Goal: Find specific page/section: Find specific page/section

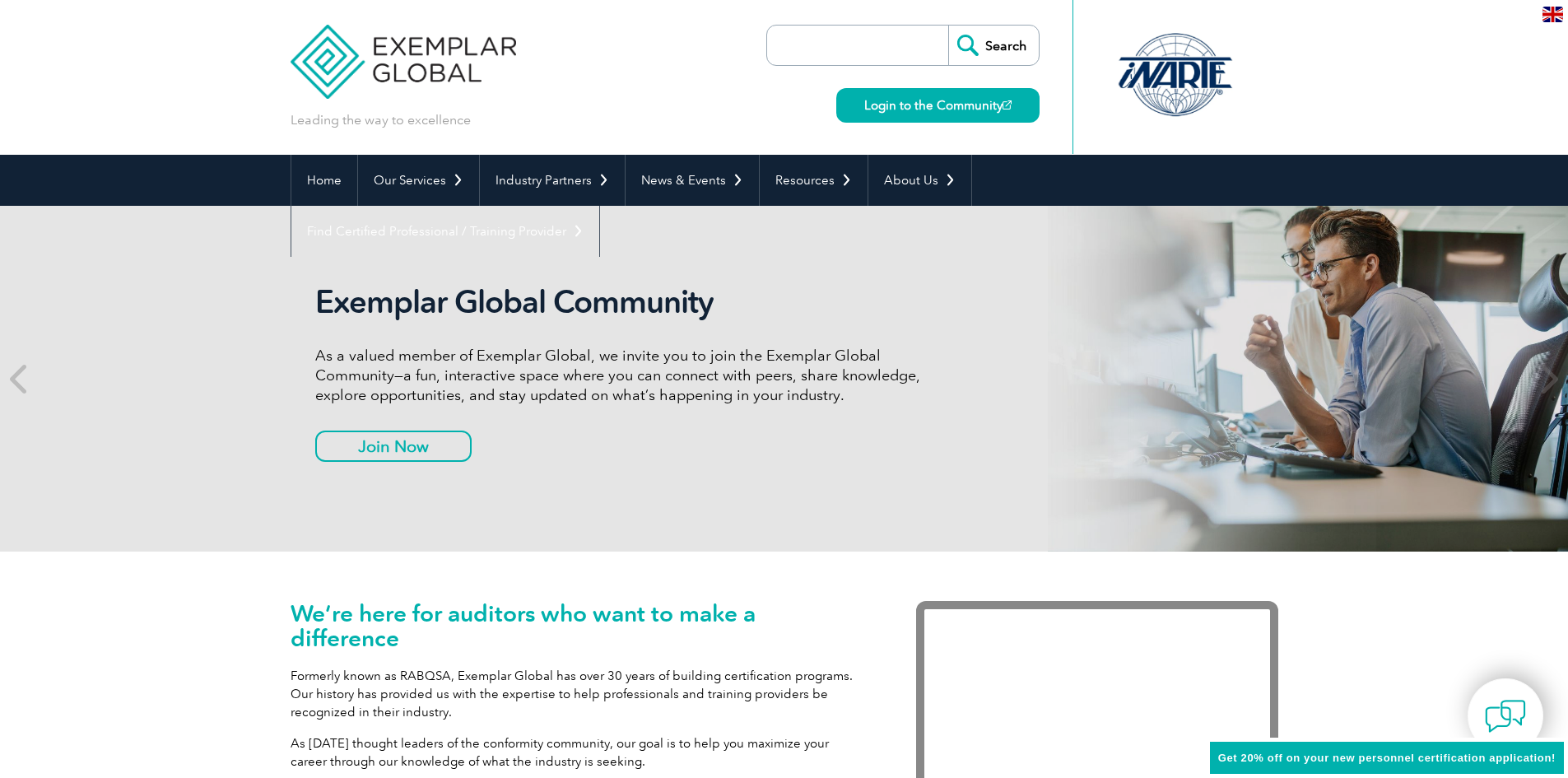
click at [805, 55] on input "search" at bounding box center [862, 46] width 173 height 40
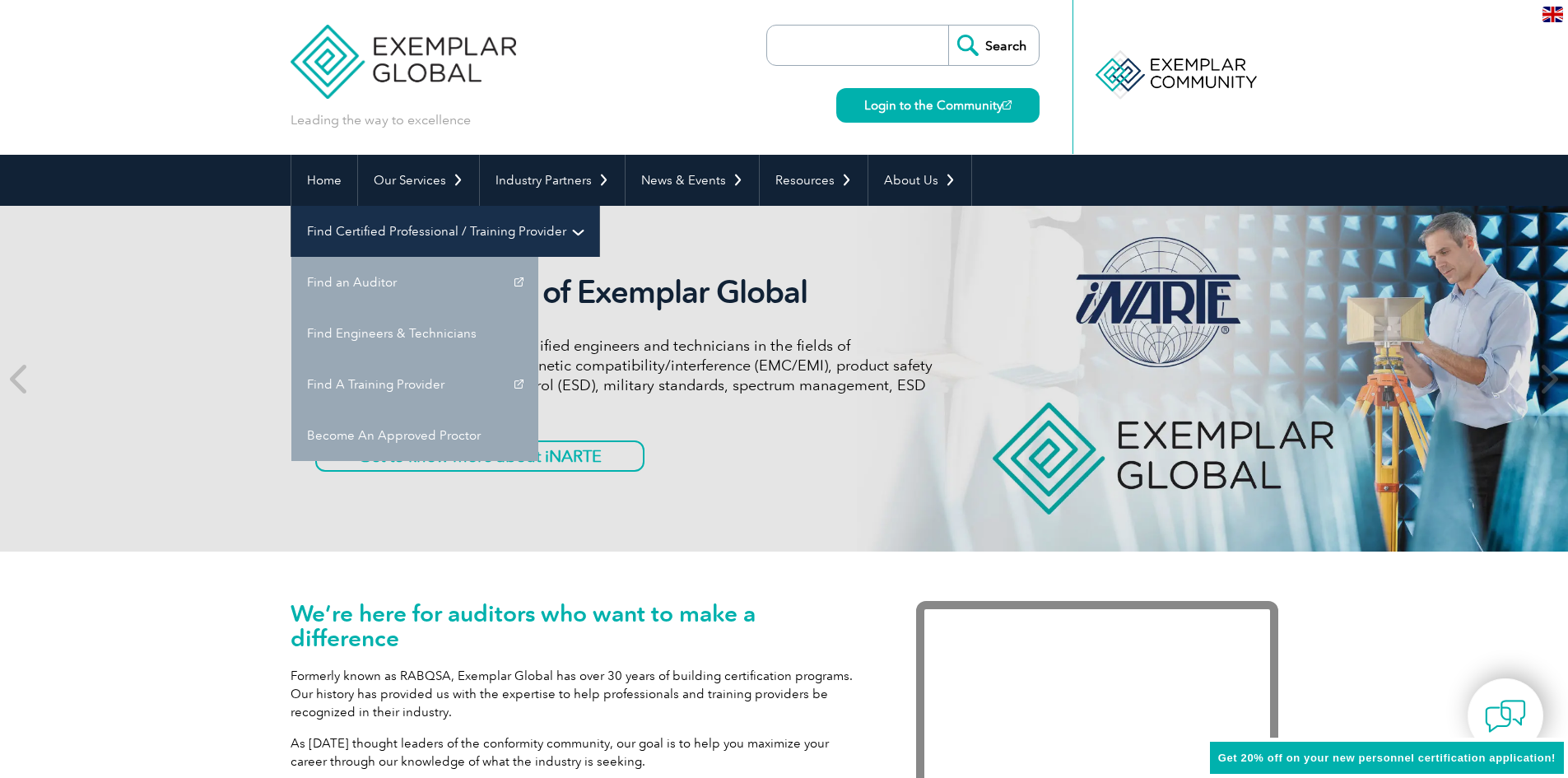
click at [600, 206] on link "Find Certified Professional / Training Provider" at bounding box center [445, 231] width 308 height 51
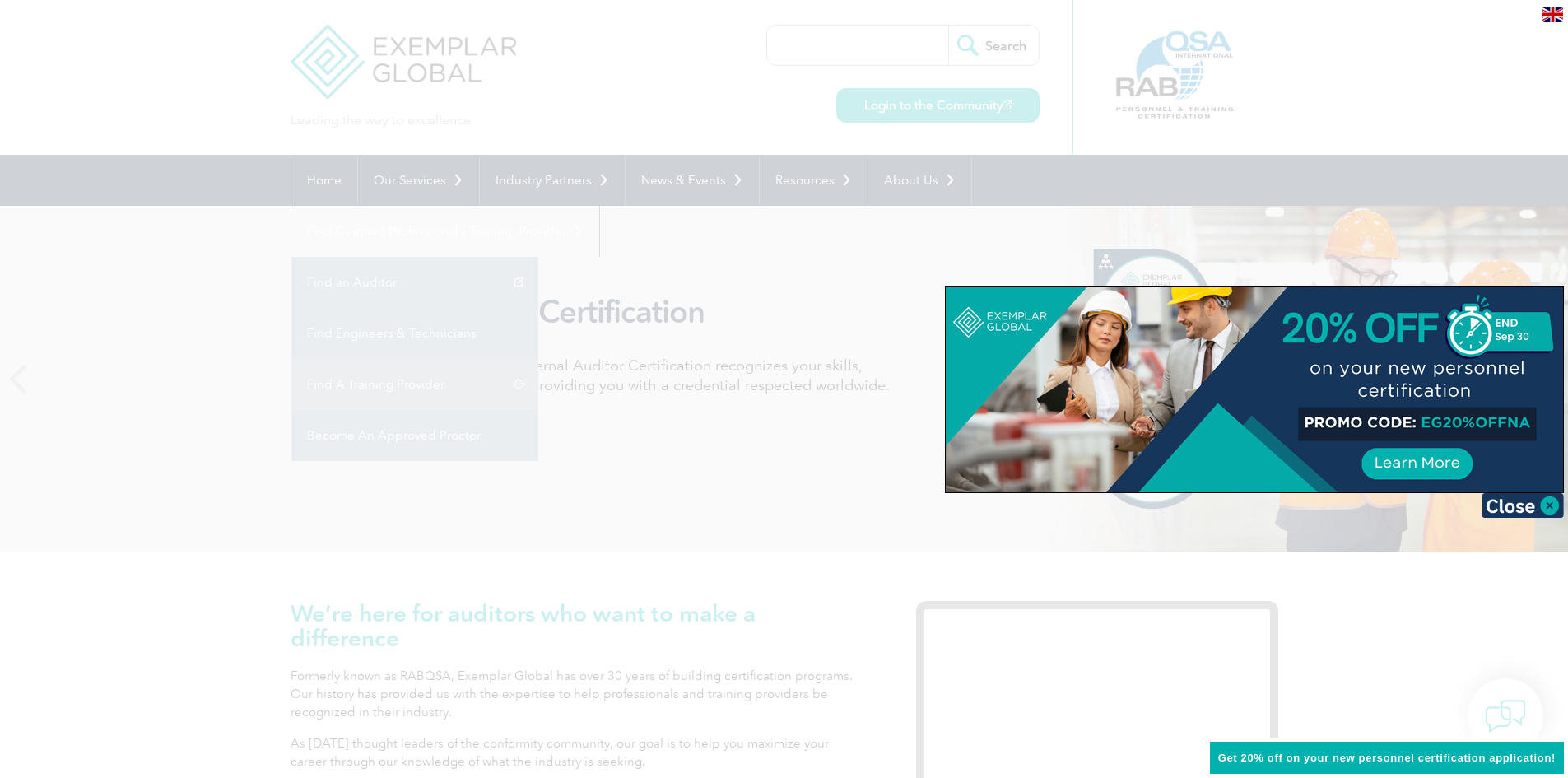
click at [1064, 324] on div at bounding box center [1254, 389] width 617 height 206
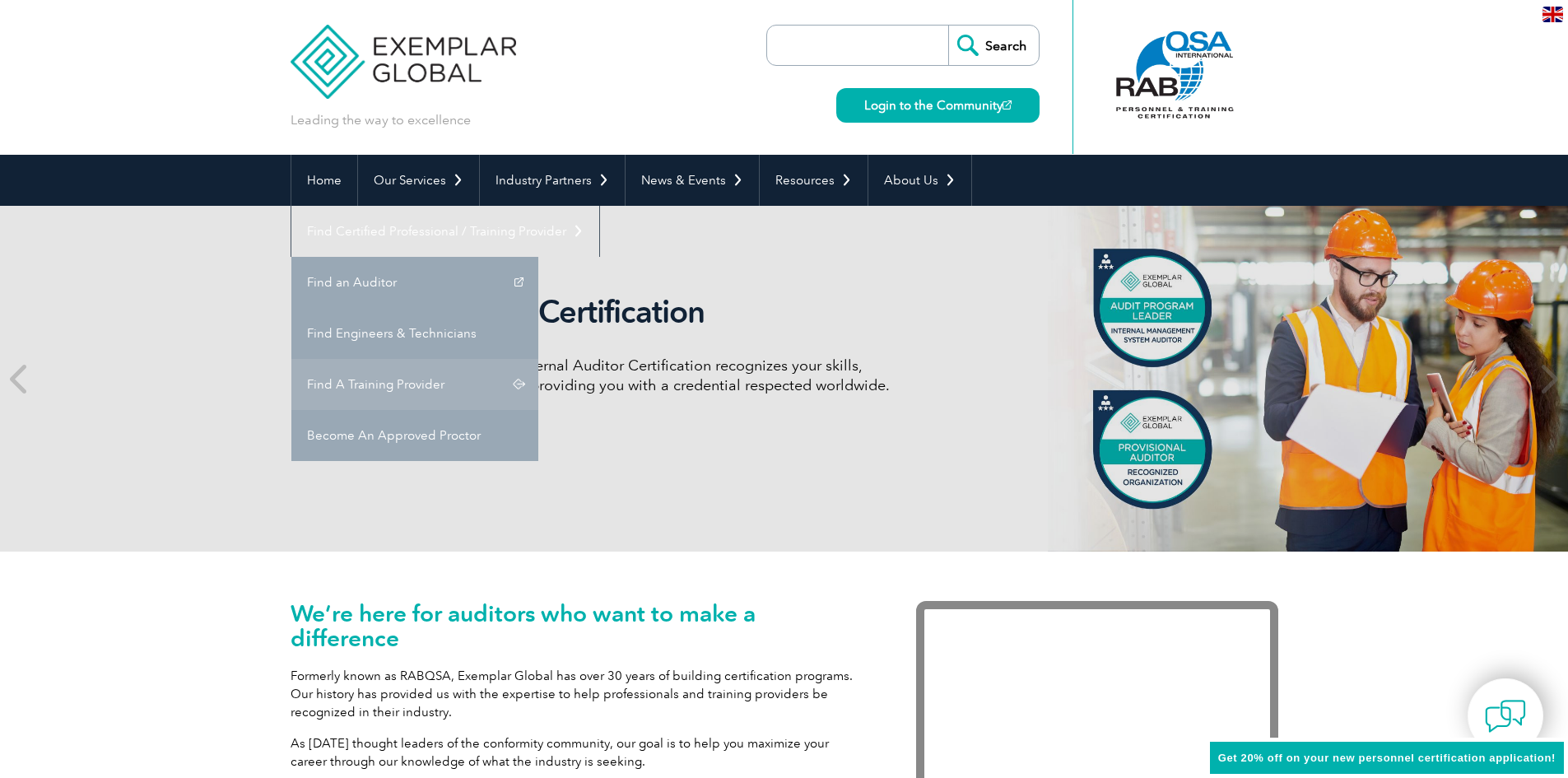
click at [538, 359] on link "Find A Training Provider" at bounding box center [415, 384] width 247 height 51
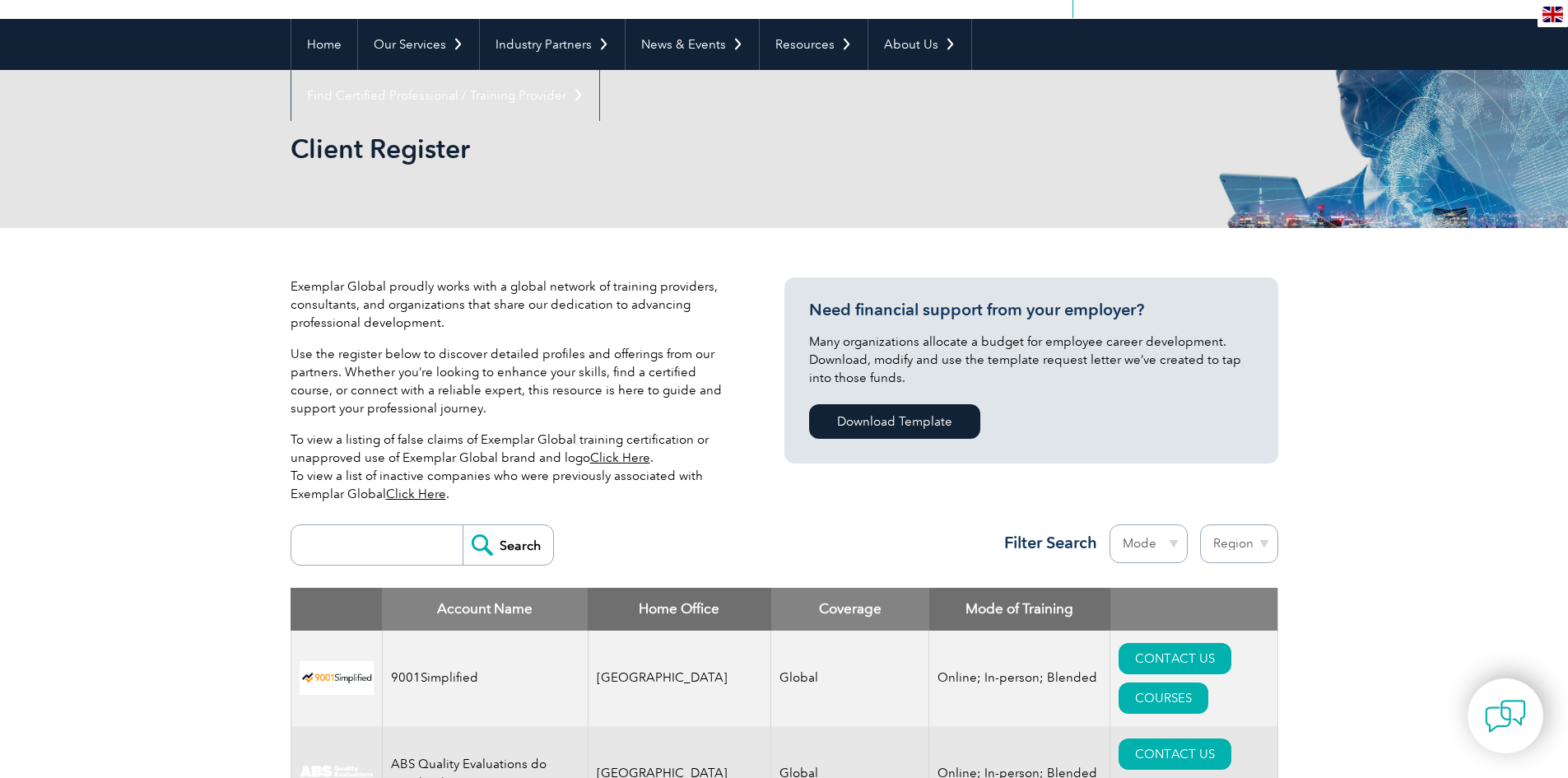
scroll to position [412, 0]
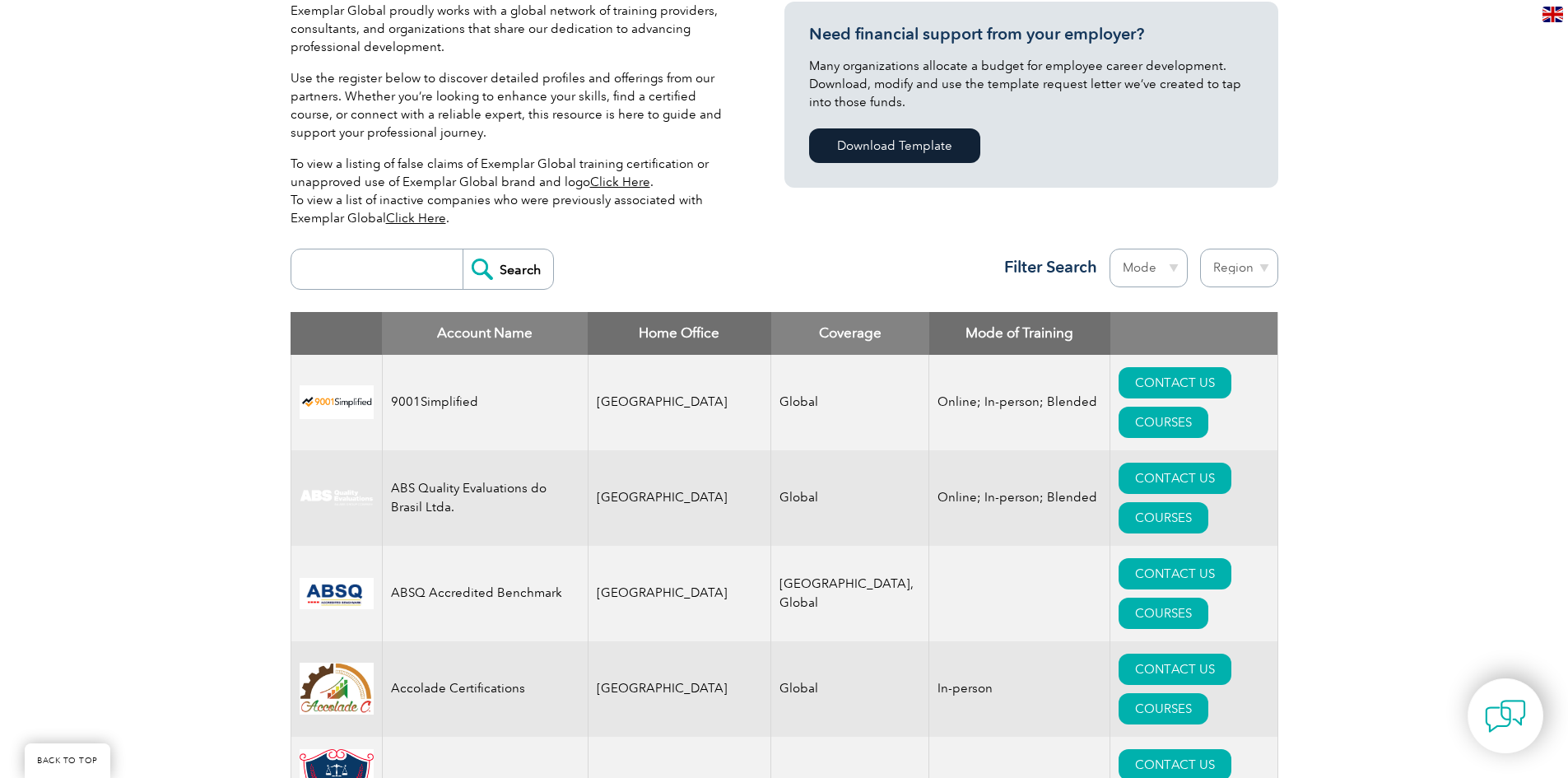
click at [323, 275] on input "search" at bounding box center [381, 270] width 163 height 40
type input "seratos"
click at [507, 276] on input "Search" at bounding box center [507, 270] width 90 height 40
